Goal: Task Accomplishment & Management: Manage account settings

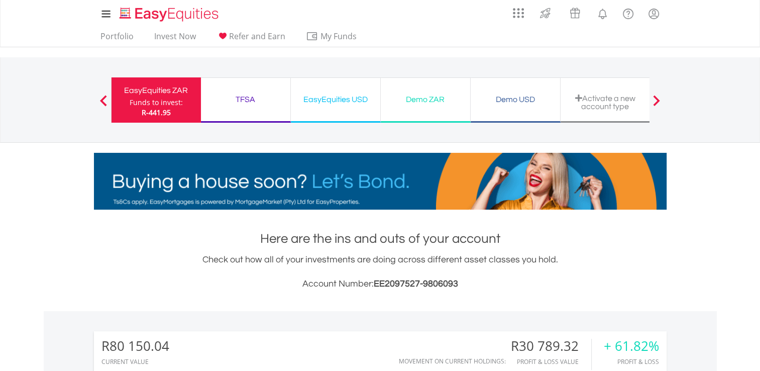
click at [176, 104] on div "Funds to invest:" at bounding box center [156, 102] width 53 height 10
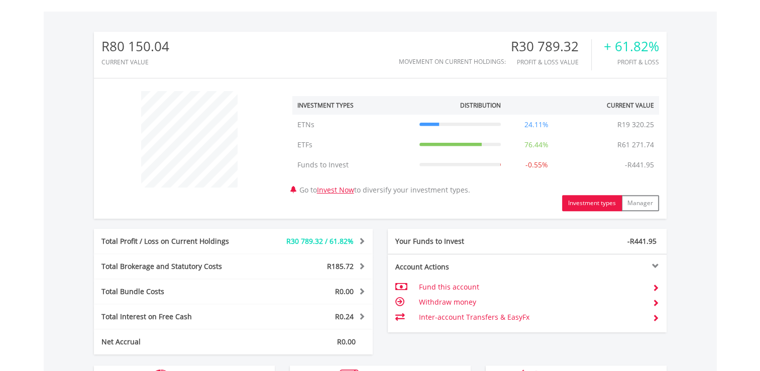
scroll to position [297, 0]
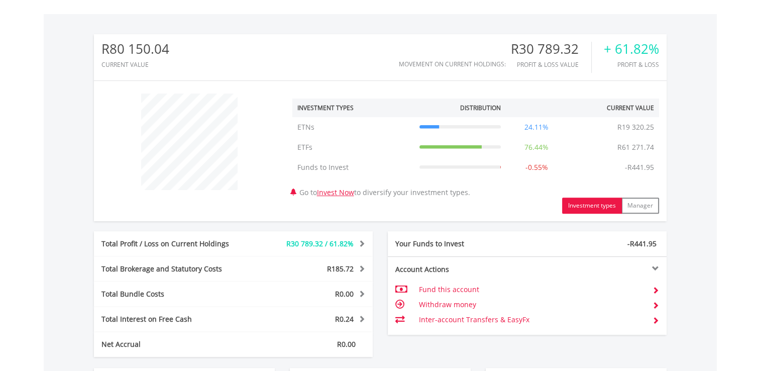
click at [645, 243] on span "-R441.95" at bounding box center [642, 244] width 29 height 10
click at [645, 318] on td at bounding box center [652, 319] width 15 height 15
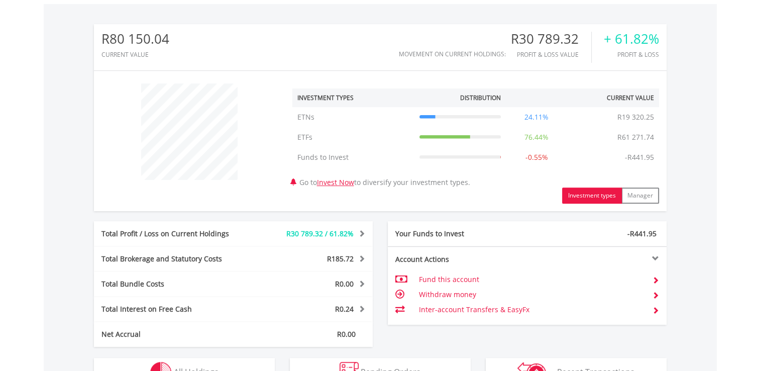
scroll to position [96, 191]
click at [645, 194] on button "Manager" at bounding box center [641, 195] width 38 height 16
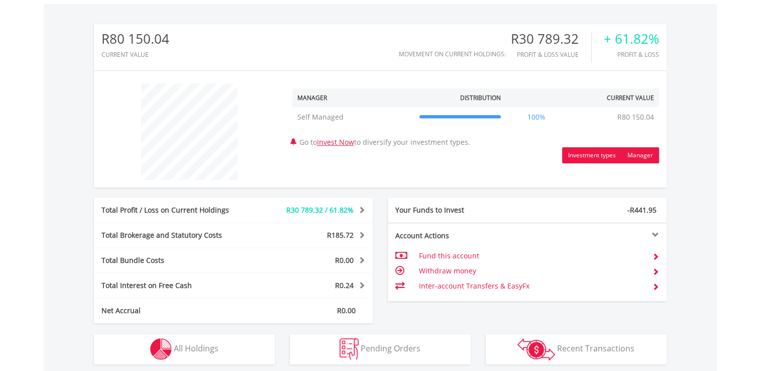
click at [569, 159] on button "Investment types" at bounding box center [592, 155] width 60 height 16
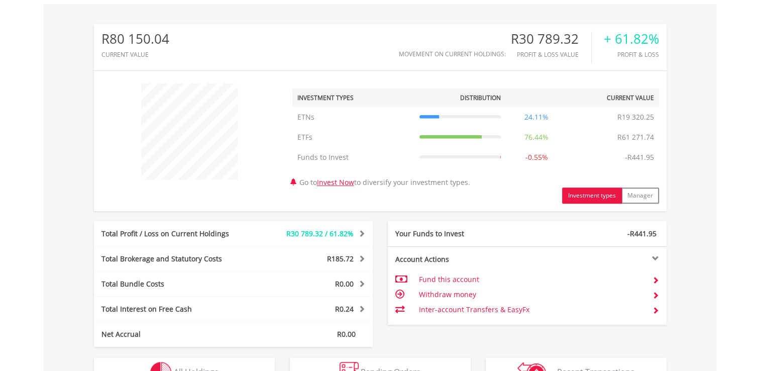
click at [311, 233] on span "R30 789.32 / 61.82%" at bounding box center [319, 234] width 67 height 10
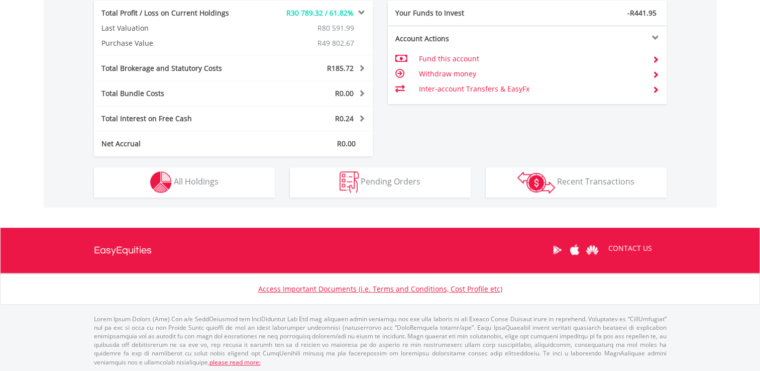
scroll to position [528, 0]
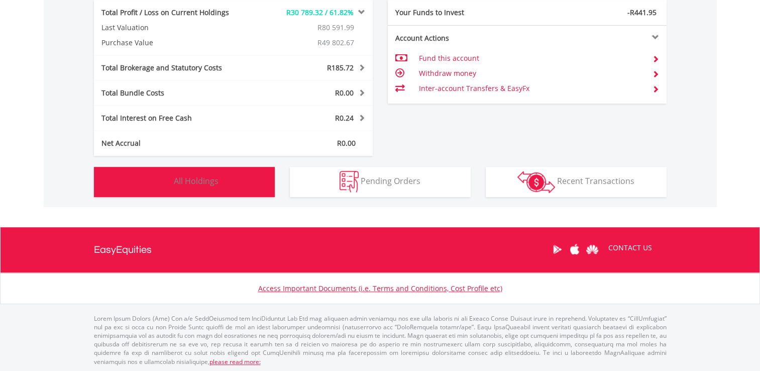
click at [214, 178] on span "All Holdings" at bounding box center [196, 180] width 45 height 11
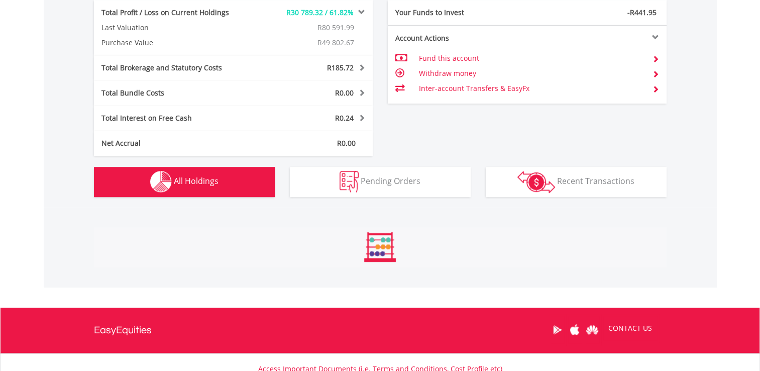
scroll to position [754, 0]
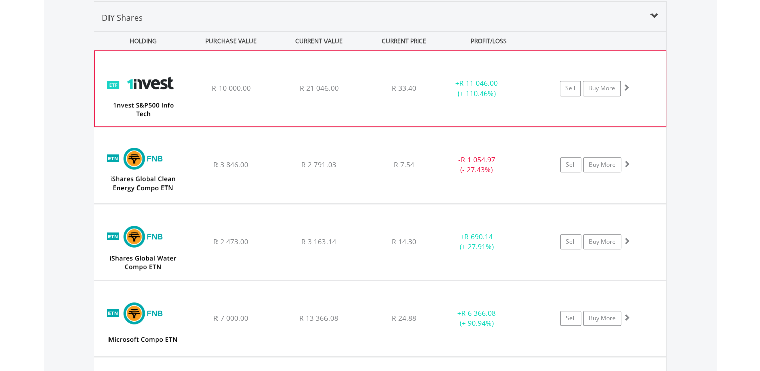
click at [486, 104] on div "﻿ 1nvest S&P500 Info Tech Index Feeder ETF R 10 000.00 R 21 046.00 R 33.40 + R …" at bounding box center [380, 88] width 571 height 75
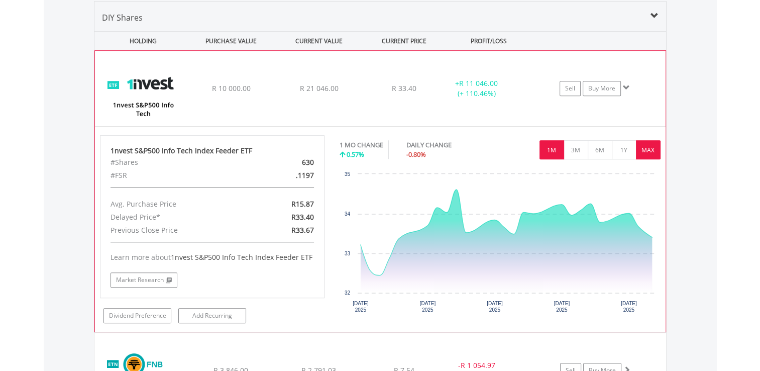
click at [658, 147] on button "MAX" at bounding box center [648, 149] width 25 height 19
